Goal: Task Accomplishment & Management: Complete application form

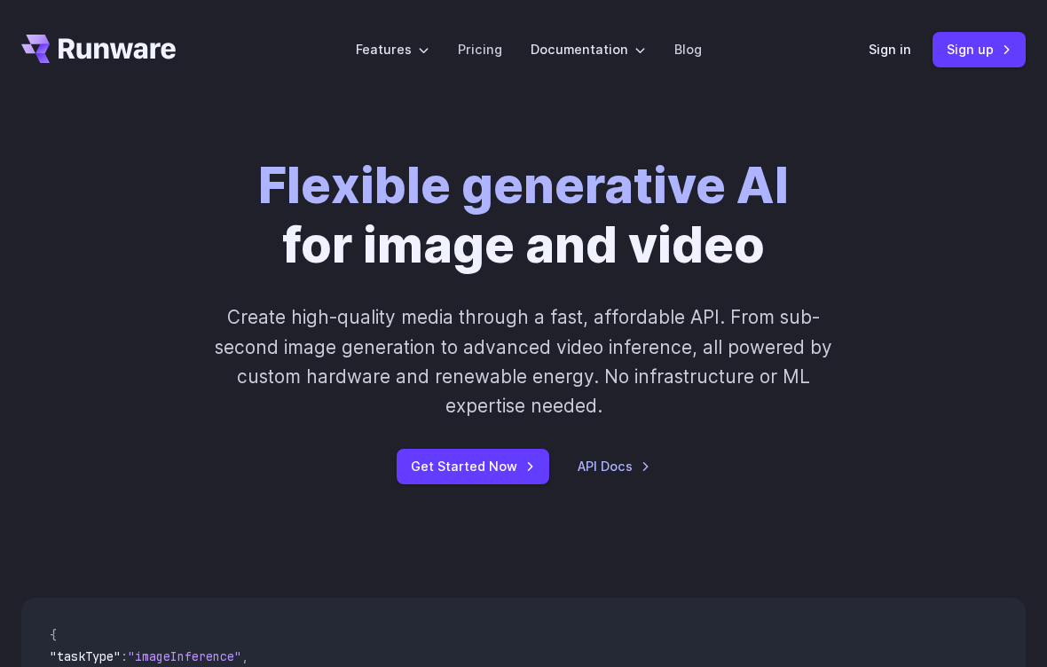
click at [891, 51] on link "Sign in" at bounding box center [890, 49] width 43 height 20
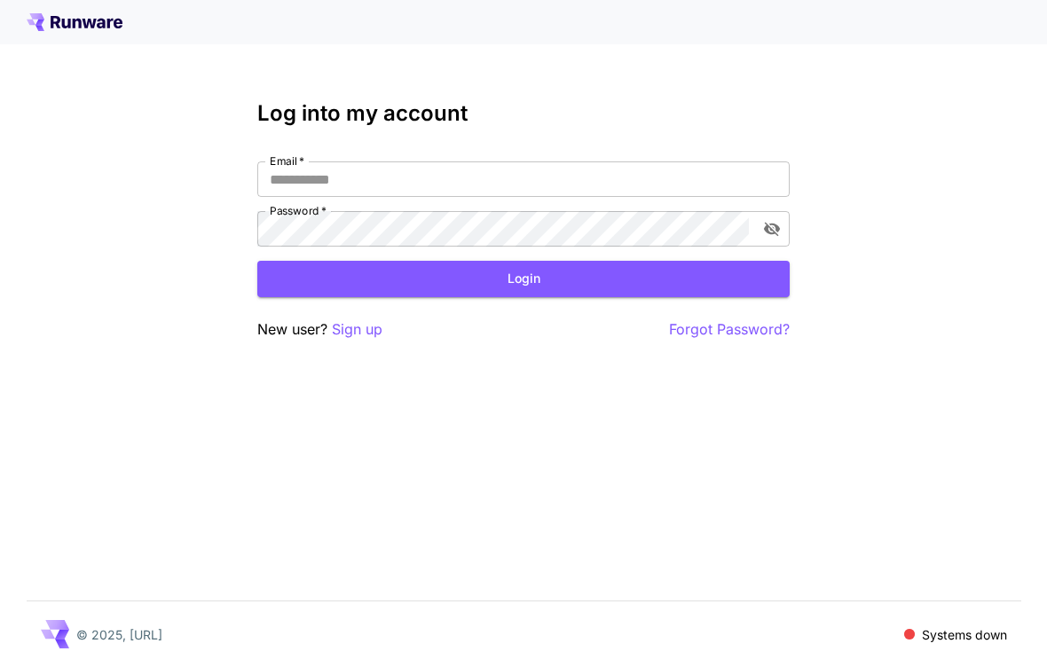
click at [50, 20] on icon at bounding box center [75, 22] width 96 height 18
click at [358, 319] on p "Sign up" at bounding box center [357, 330] width 51 height 22
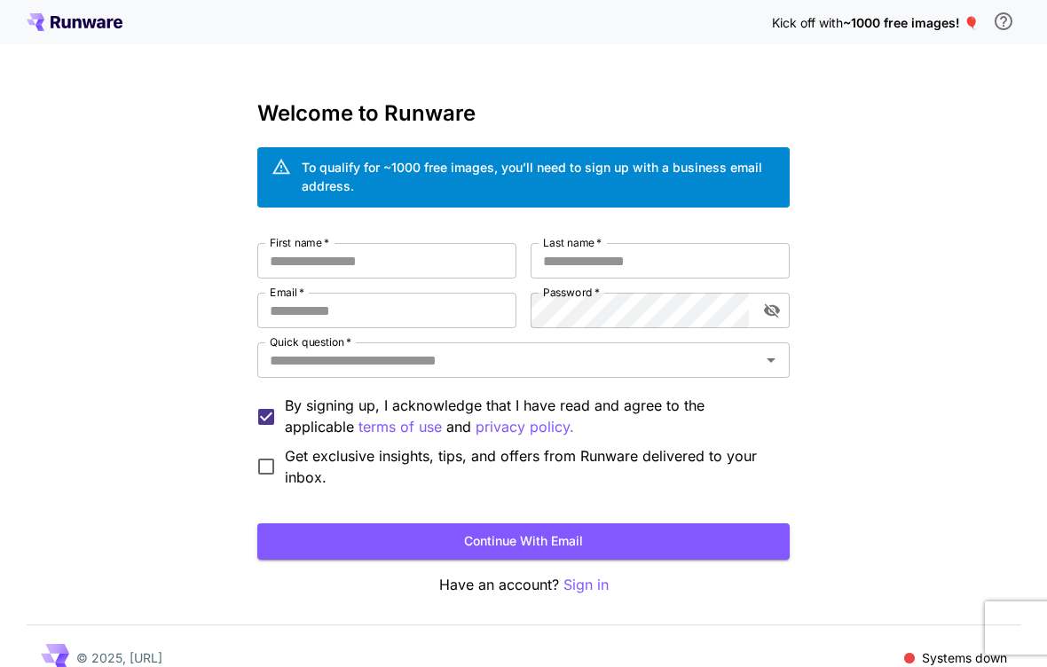
click at [463, 248] on input "First name   *" at bounding box center [386, 260] width 259 height 35
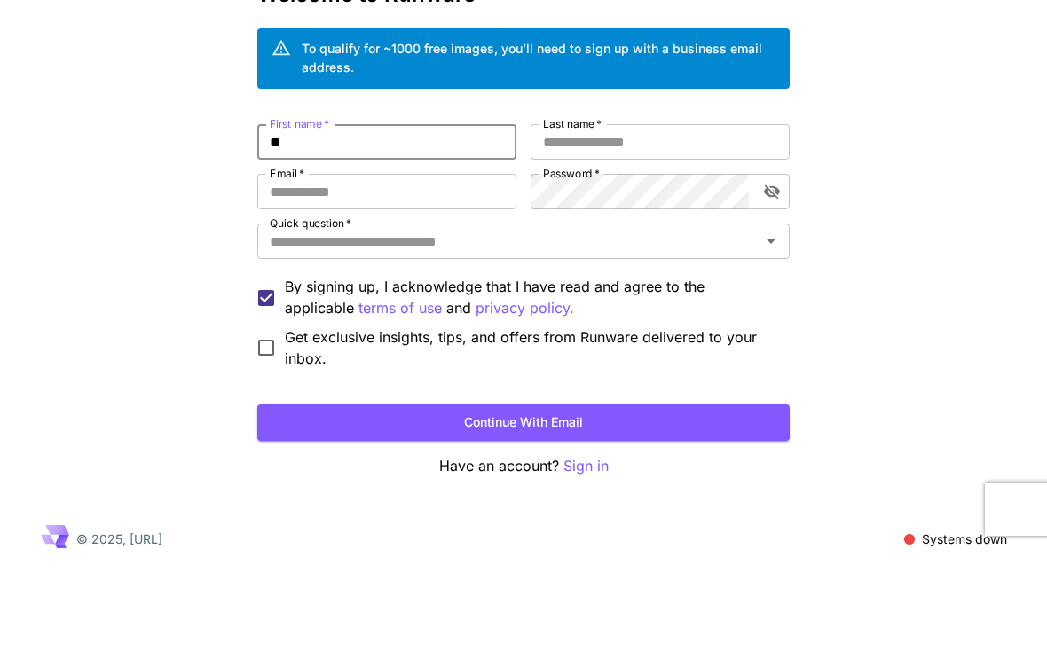
type input "**"
click at [735, 243] on input "Last name   *" at bounding box center [660, 260] width 259 height 35
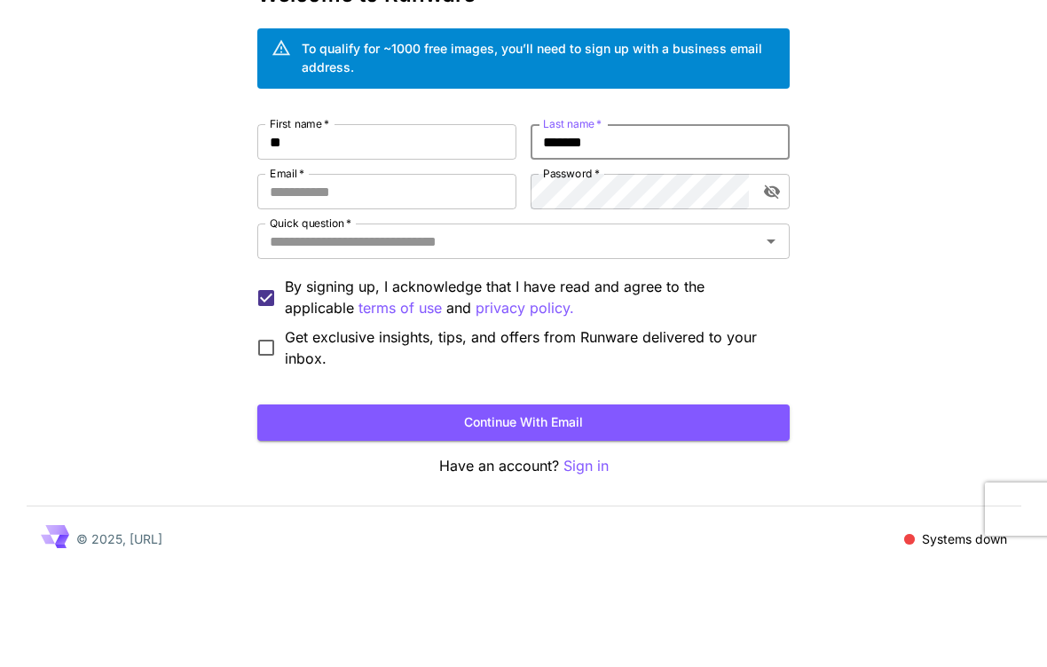
type input "*******"
click at [466, 293] on input "Email   *" at bounding box center [386, 310] width 259 height 35
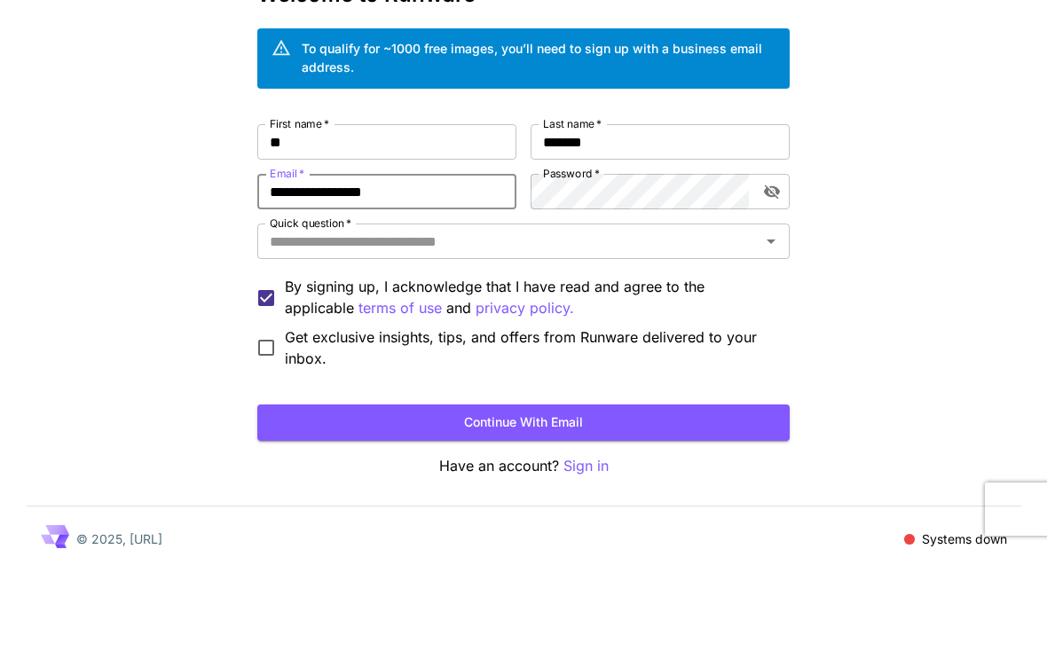
type input "**********"
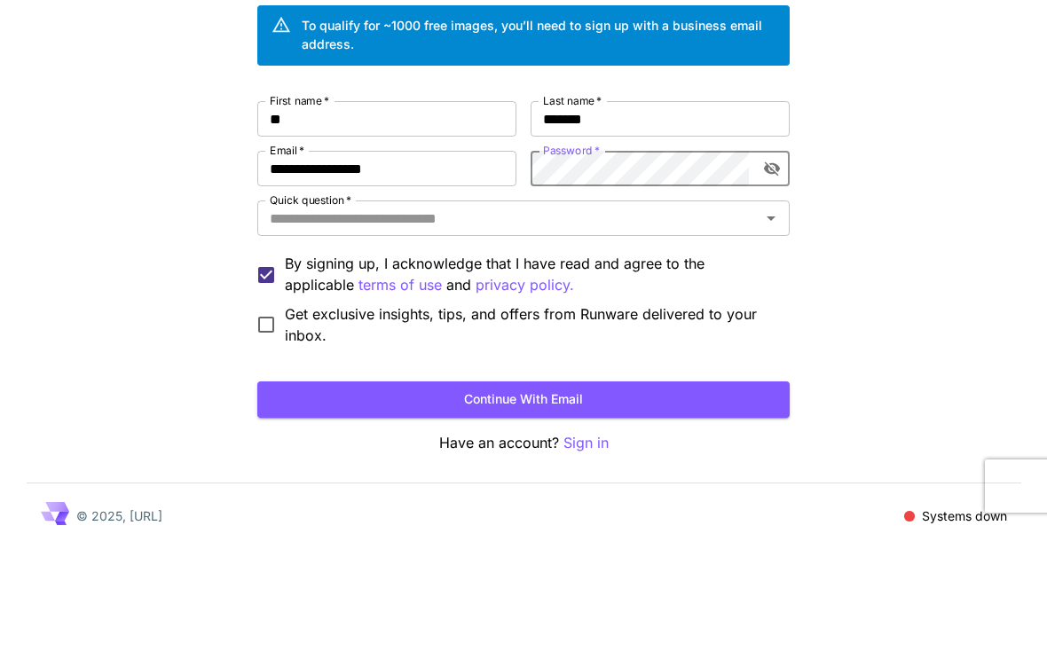
click at [736, 348] on input "Quick question   *" at bounding box center [509, 360] width 492 height 25
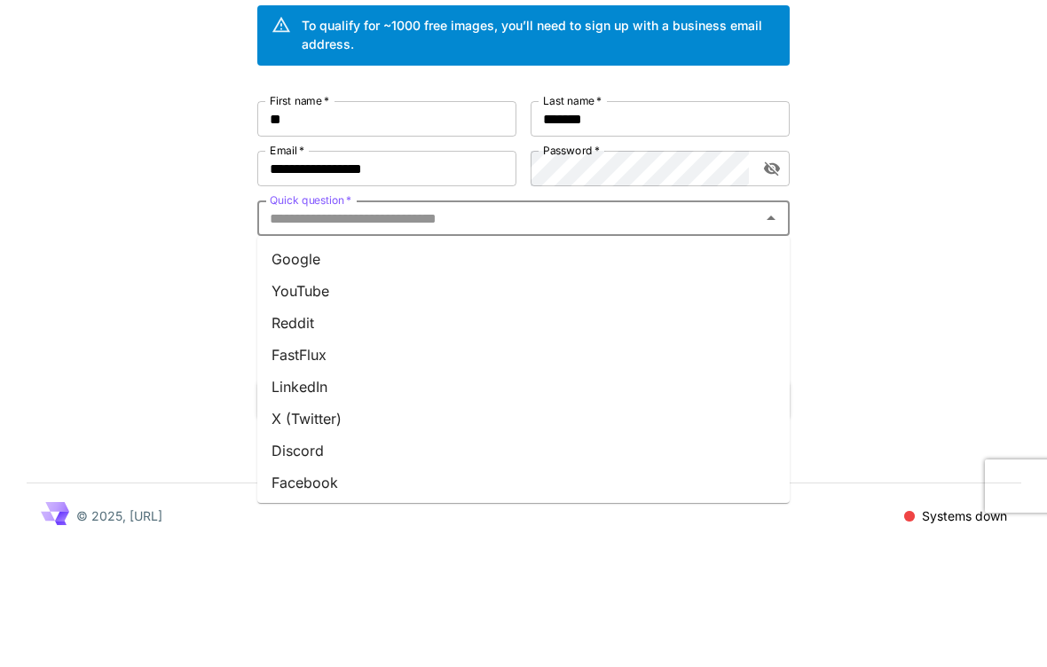
click at [374, 417] on li "YouTube" at bounding box center [523, 433] width 532 height 32
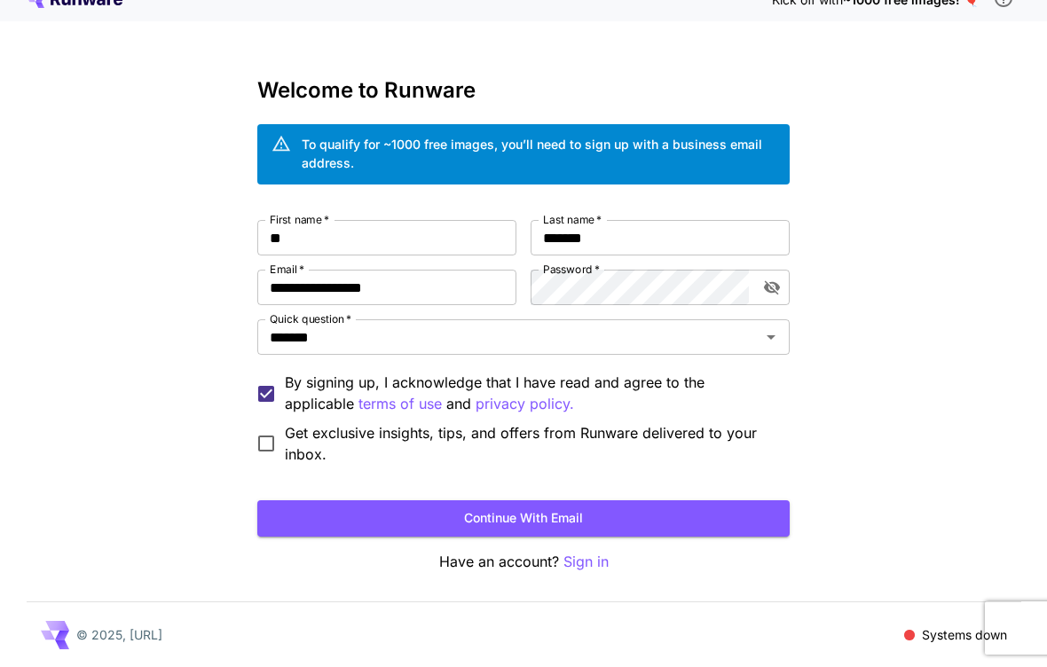
click at [548, 434] on span "Get exclusive insights, tips, and offers from Runware delivered to your inbox." at bounding box center [530, 443] width 491 height 43
click at [626, 526] on button "Continue with email" at bounding box center [523, 518] width 532 height 36
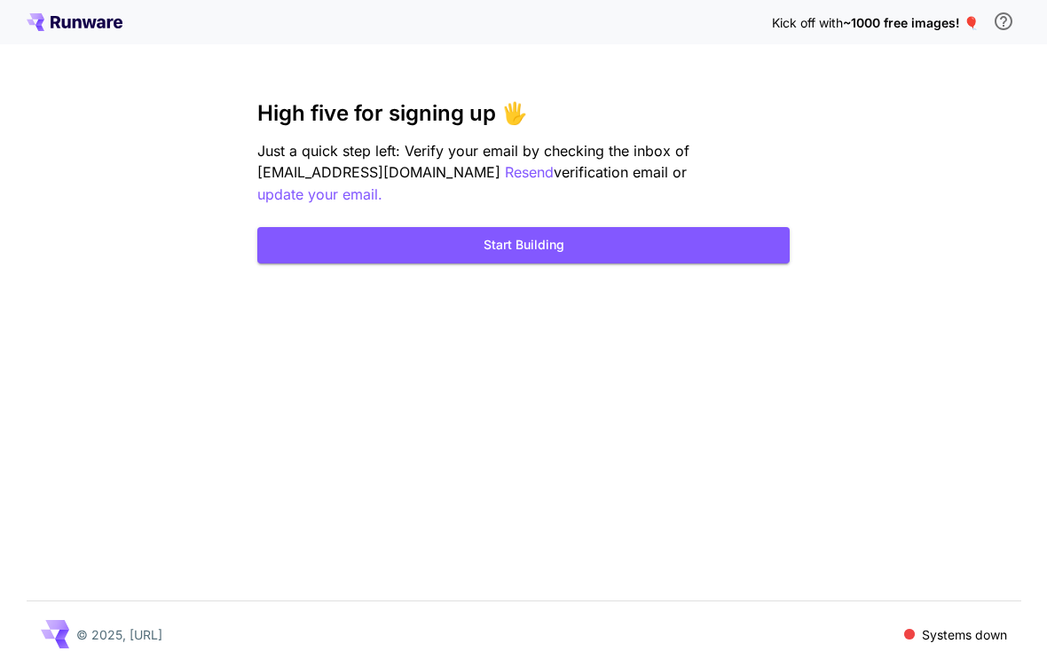
click at [505, 178] on p "Resend" at bounding box center [529, 172] width 49 height 22
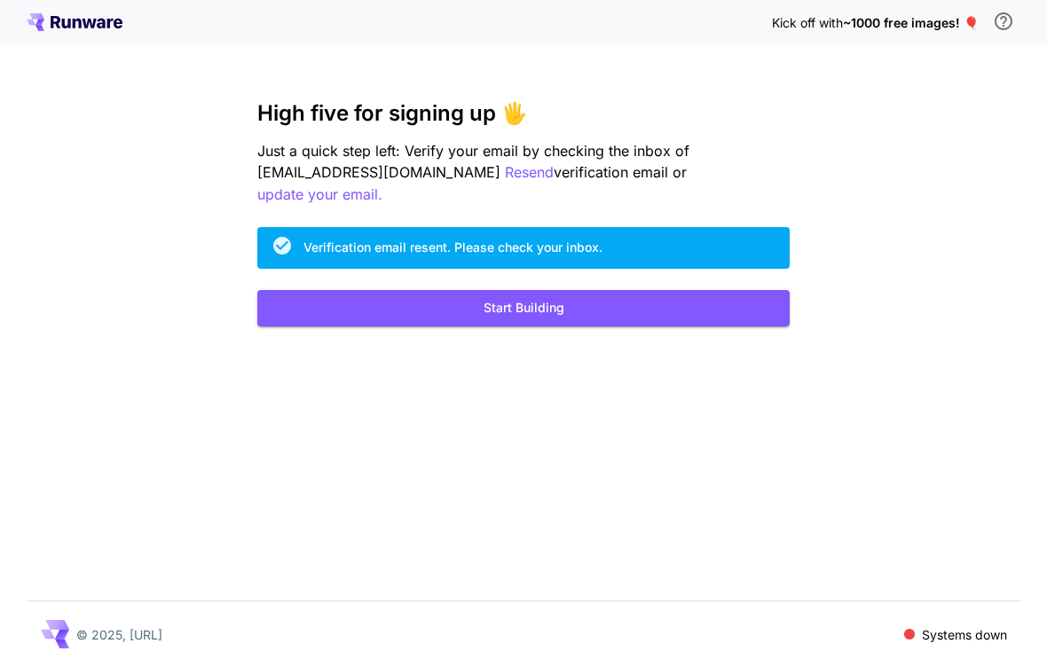
click at [633, 298] on button "Start Building" at bounding box center [523, 308] width 532 height 36
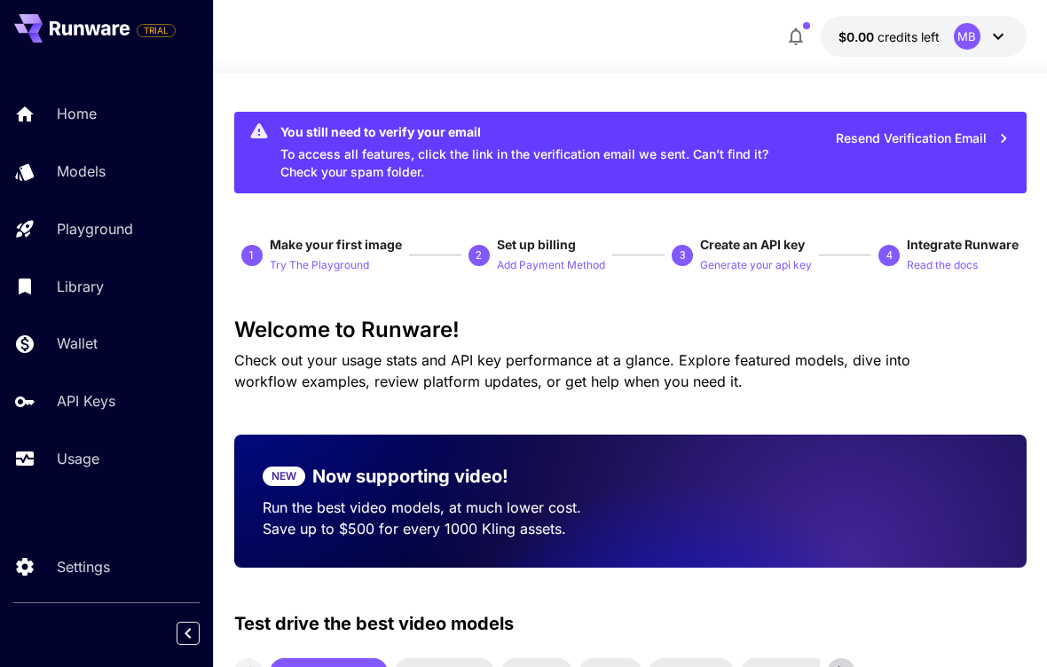
click at [66, 179] on p "Models" at bounding box center [81, 171] width 49 height 21
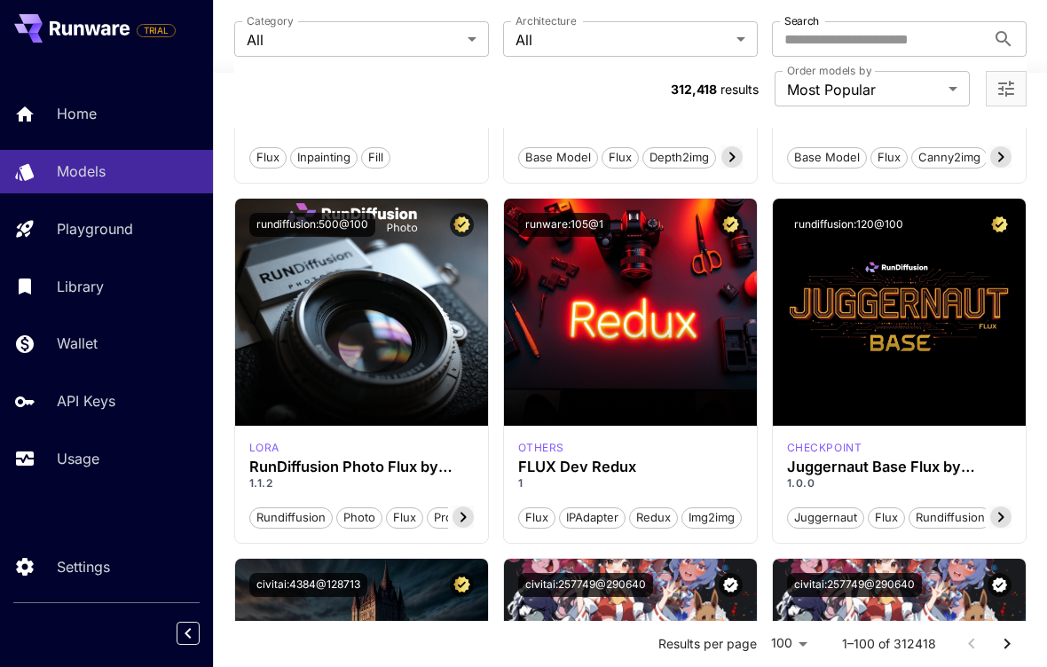
scroll to position [2619, 0]
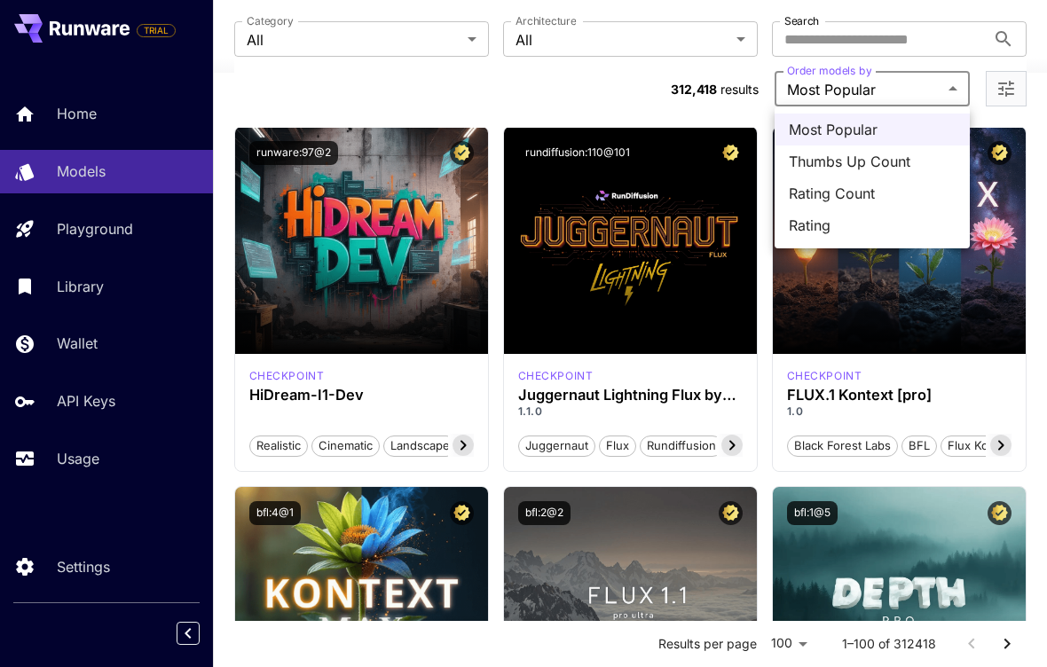
click at [903, 134] on span "Most Popular" at bounding box center [872, 129] width 167 height 21
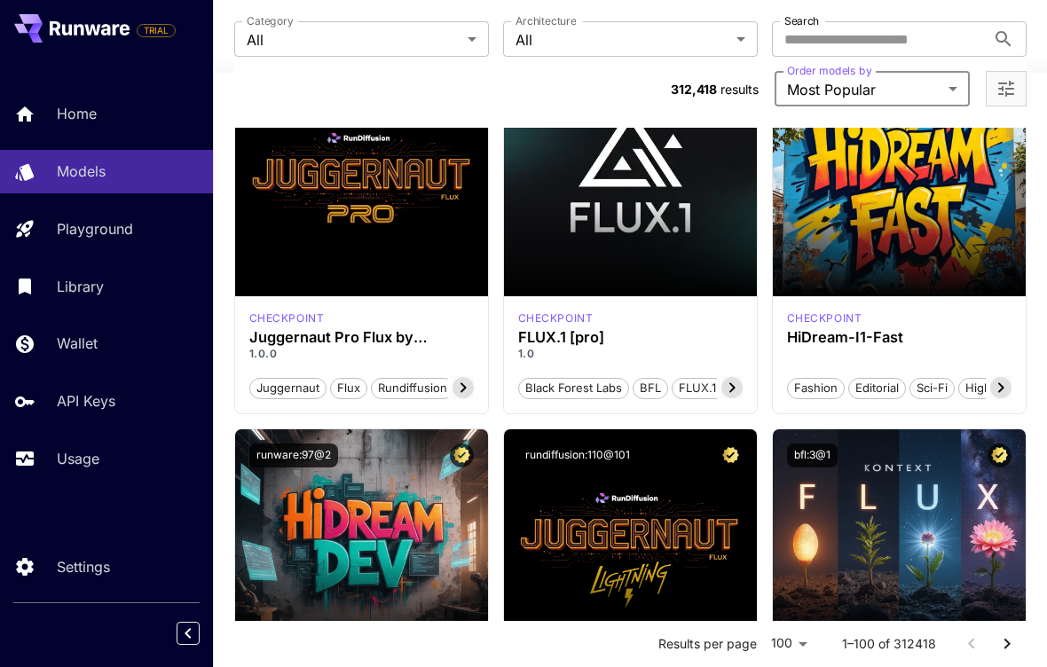
scroll to position [0, 0]
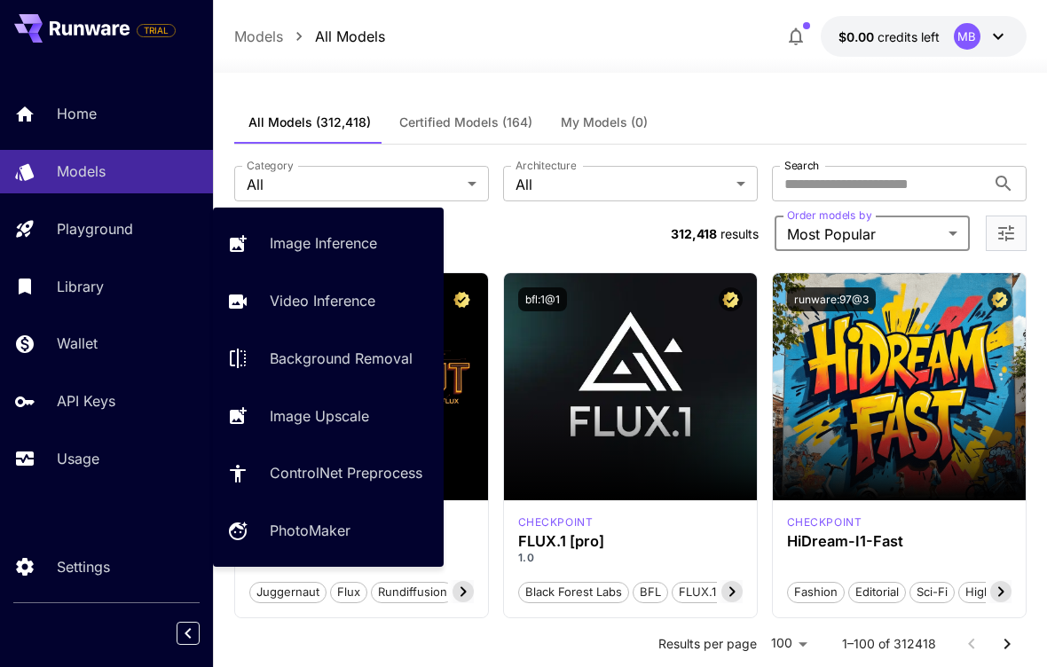
click at [126, 225] on p "Playground" at bounding box center [95, 228] width 76 height 21
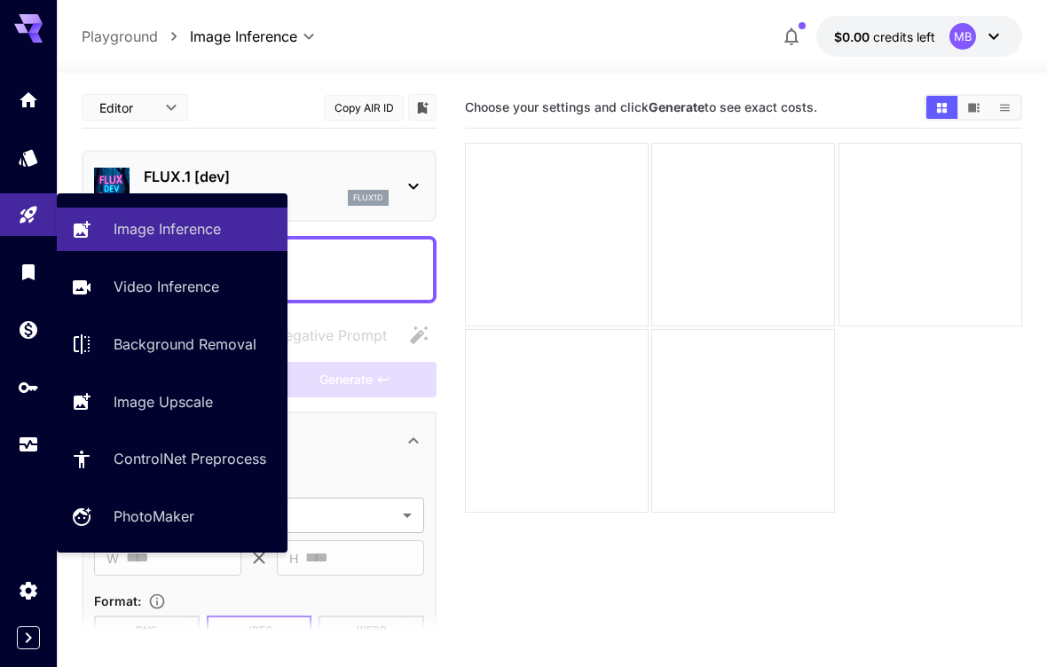
click at [405, 188] on icon at bounding box center [413, 186] width 21 height 21
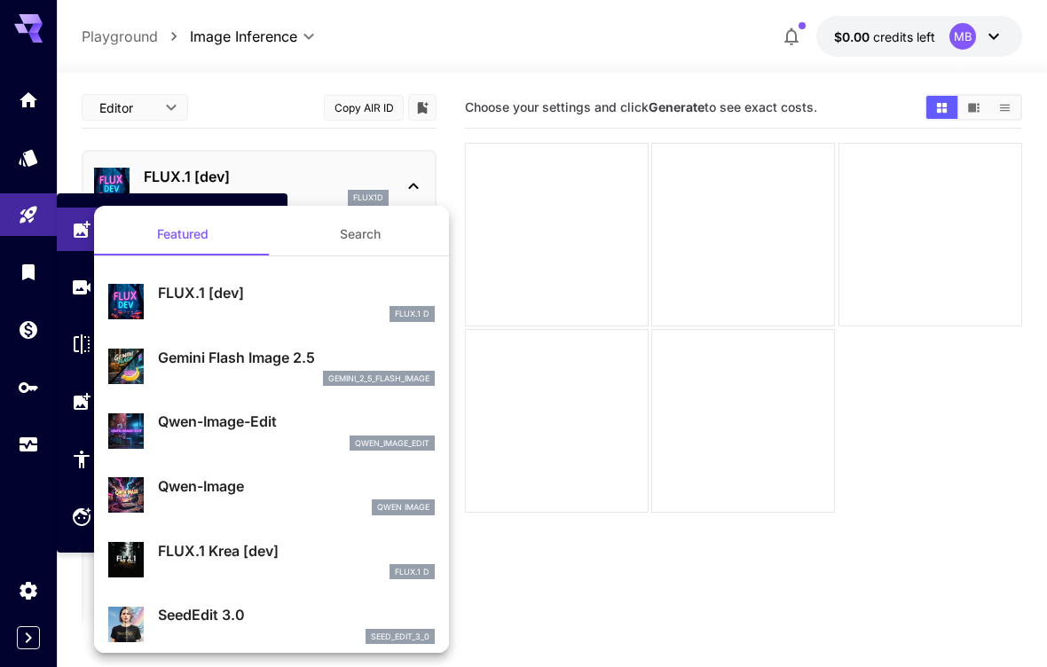
click at [401, 185] on div at bounding box center [523, 333] width 1047 height 667
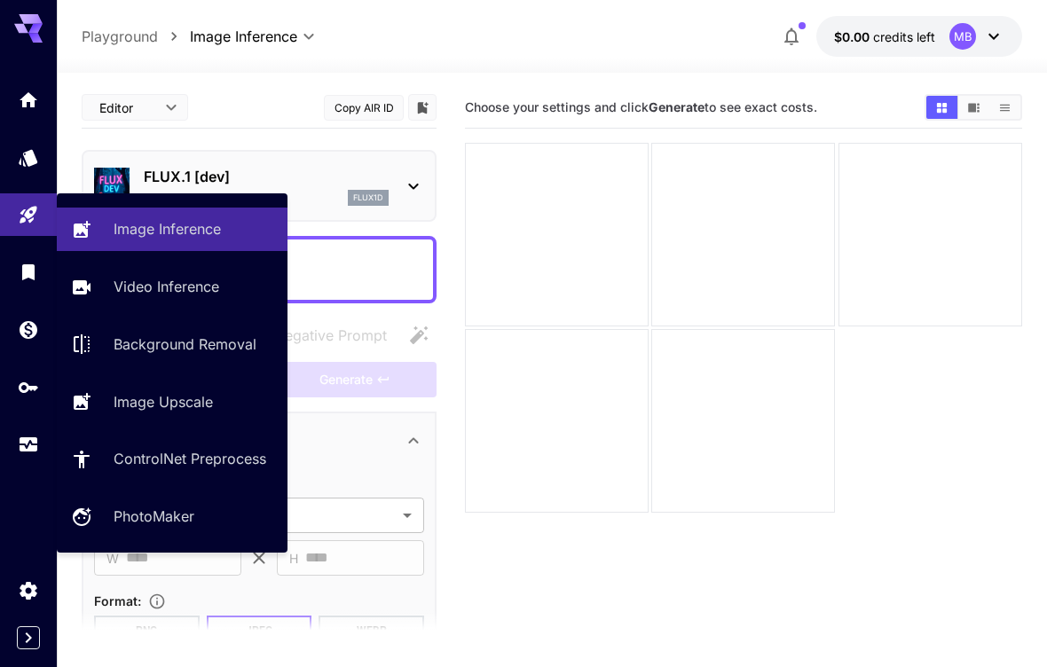
click at [415, 185] on icon at bounding box center [413, 186] width 21 height 21
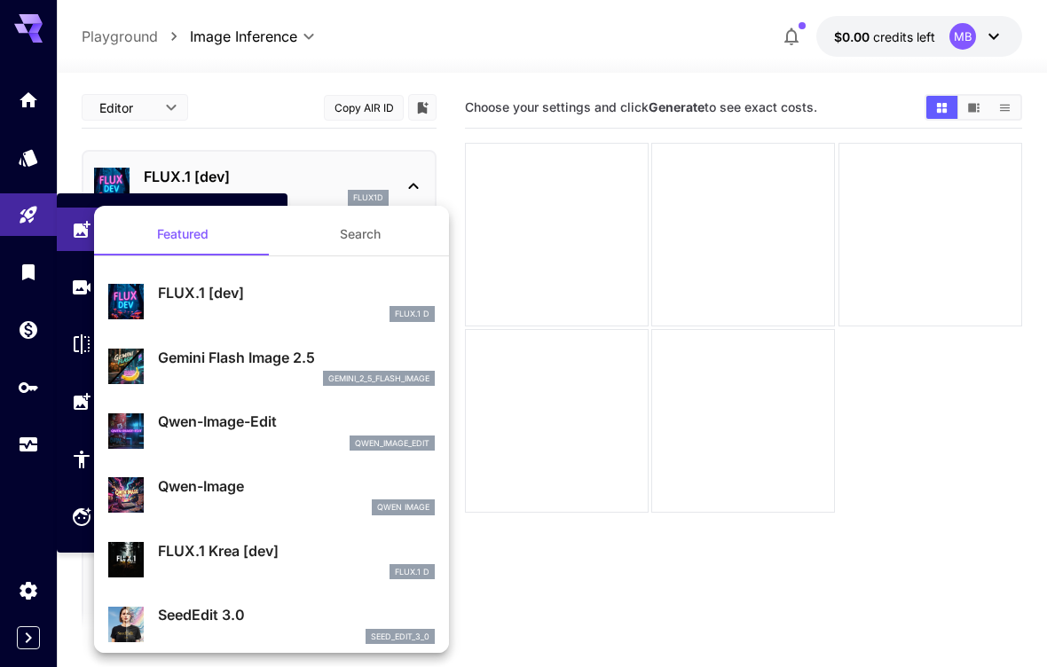
click at [304, 165] on div at bounding box center [523, 333] width 1047 height 667
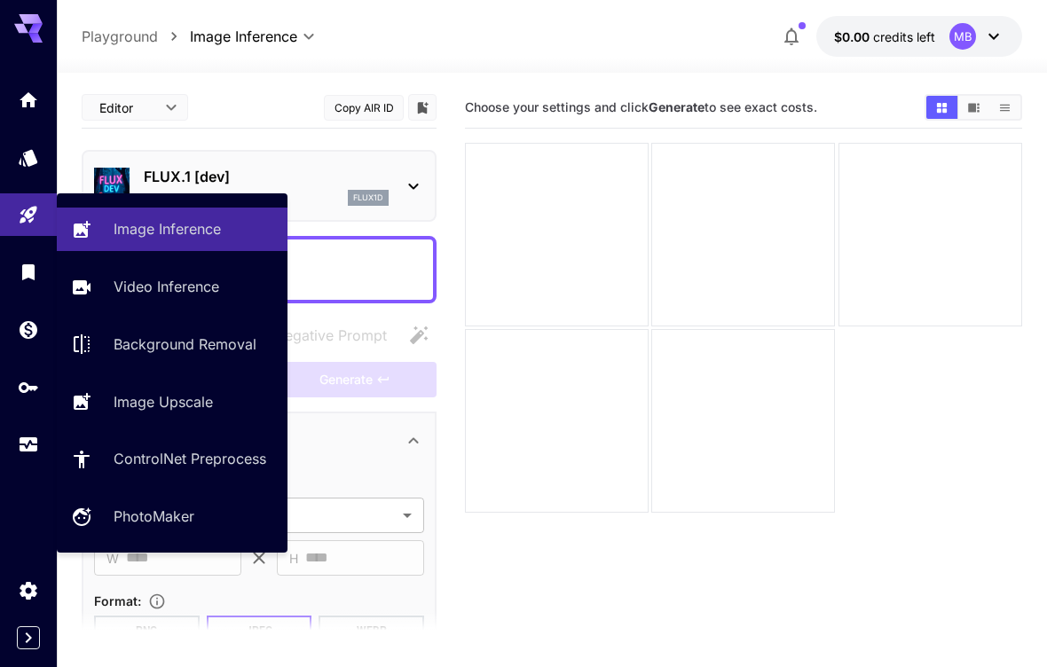
click at [208, 288] on p "Video Inference" at bounding box center [167, 286] width 106 height 21
type input "**********"
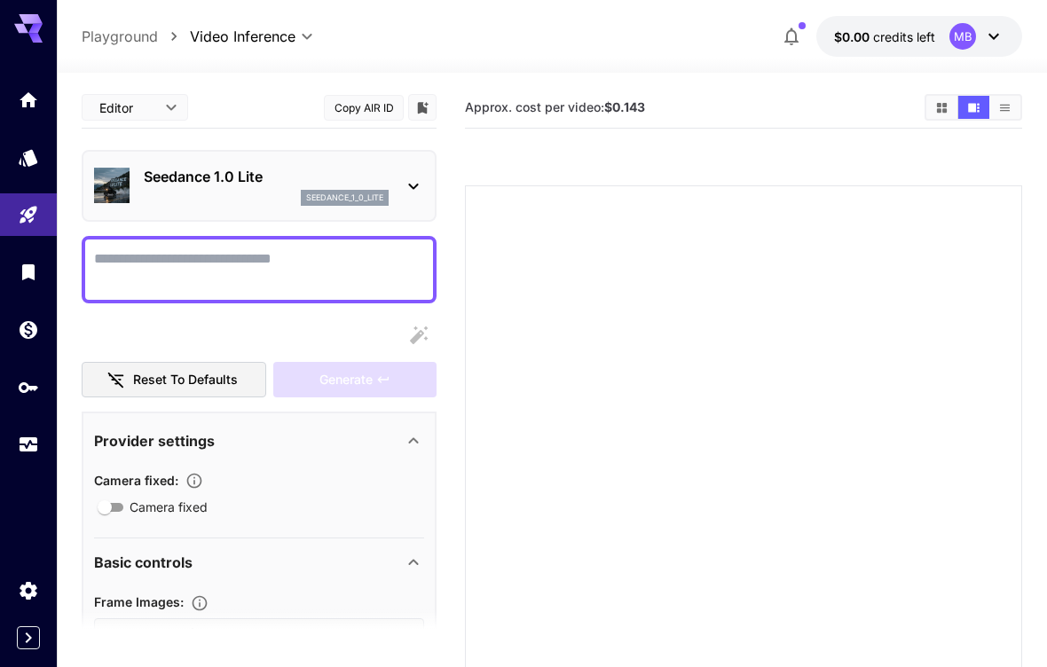
click at [393, 191] on div "Seedance 1.0 Lite seedance_1_0_lite" at bounding box center [259, 186] width 330 height 54
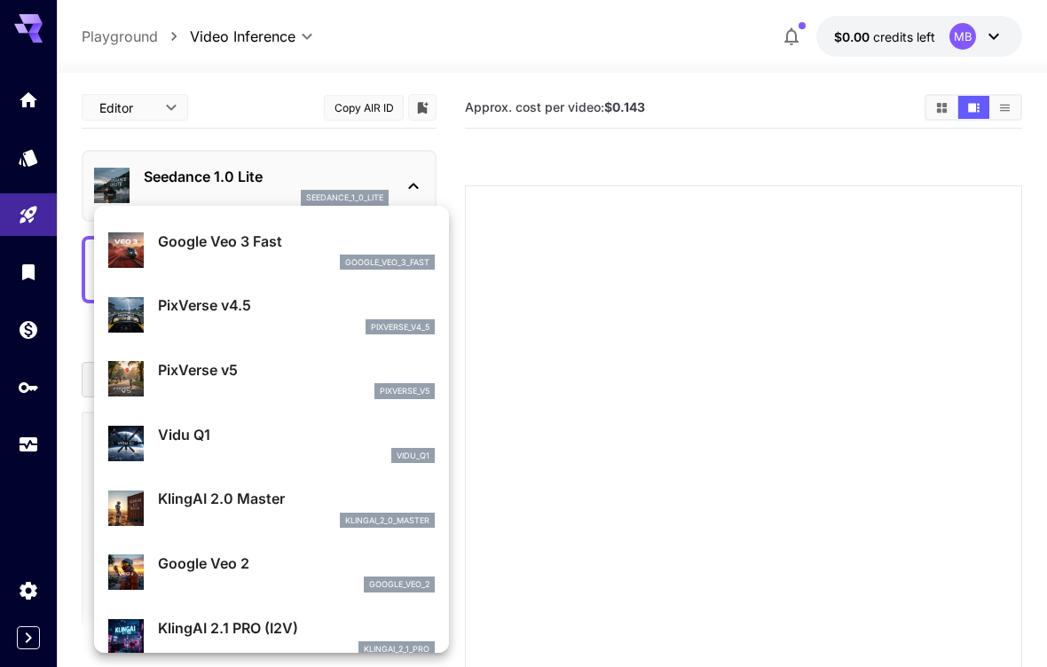
scroll to position [371, 0]
